Goal: Task Accomplishment & Management: Manage account settings

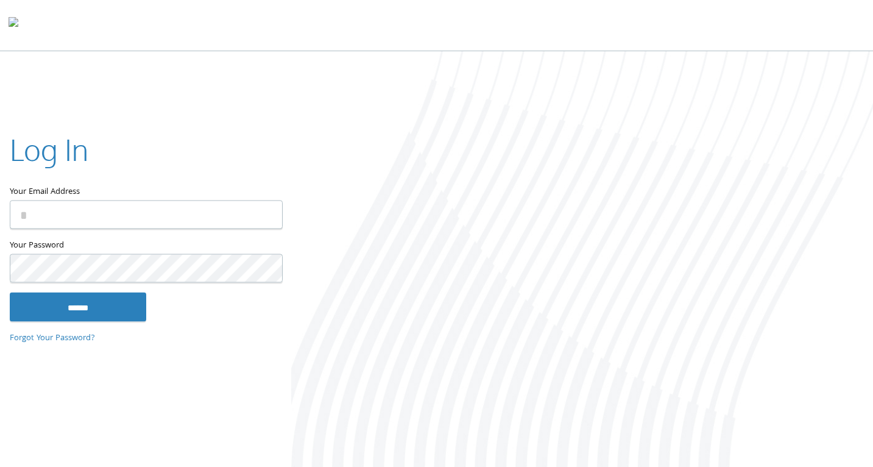
click at [143, 222] on input "Your Email Address" at bounding box center [146, 214] width 273 height 29
type input "**********"
click at [84, 303] on input "******" at bounding box center [78, 306] width 136 height 29
